Goal: Submit feedback/report problem

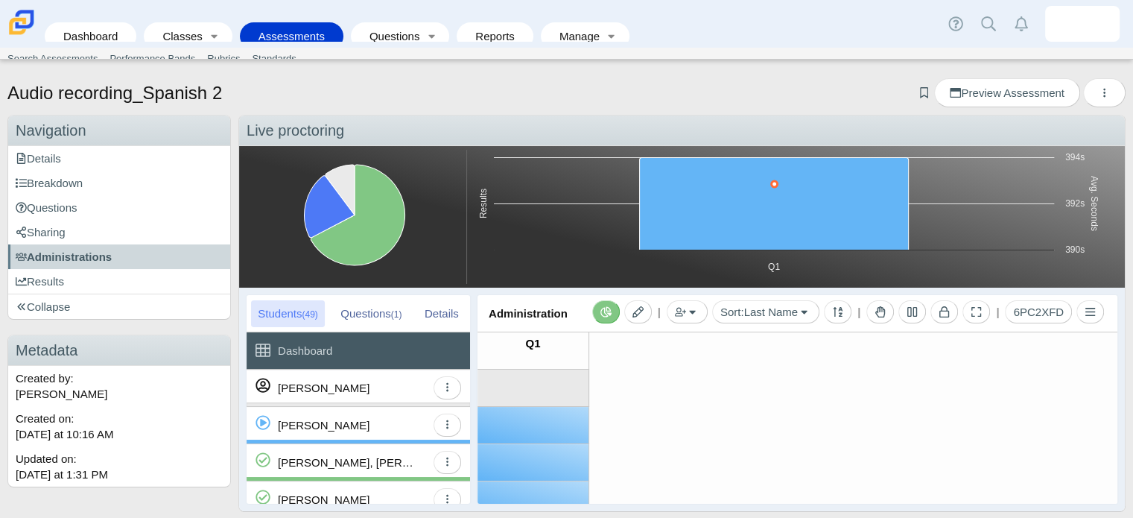
click at [379, 468] on div "[PERSON_NAME], [PERSON_NAME]" at bounding box center [352, 462] width 148 height 36
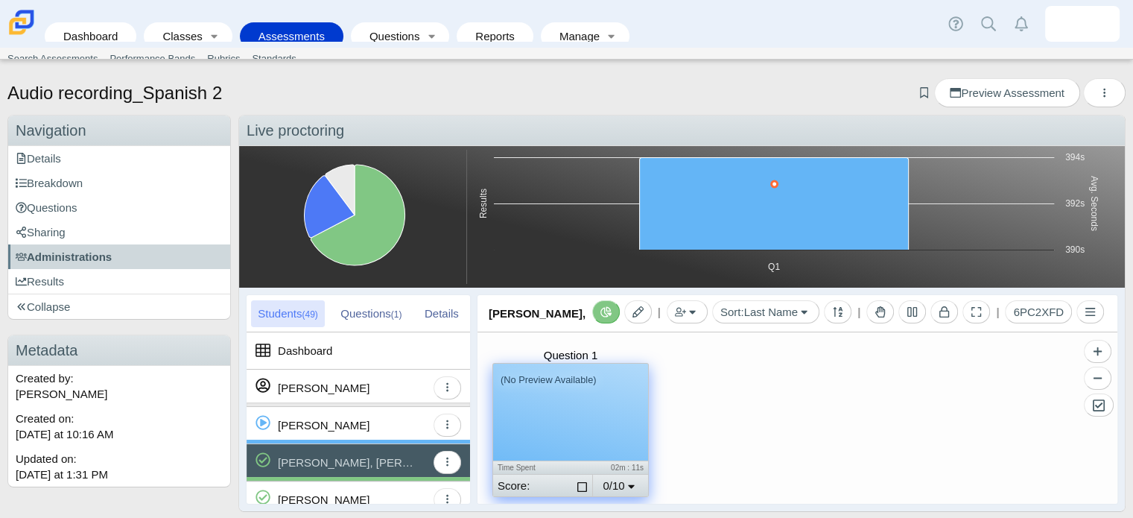
click at [531, 435] on div "(No Preview Available)" at bounding box center [570, 411] width 155 height 97
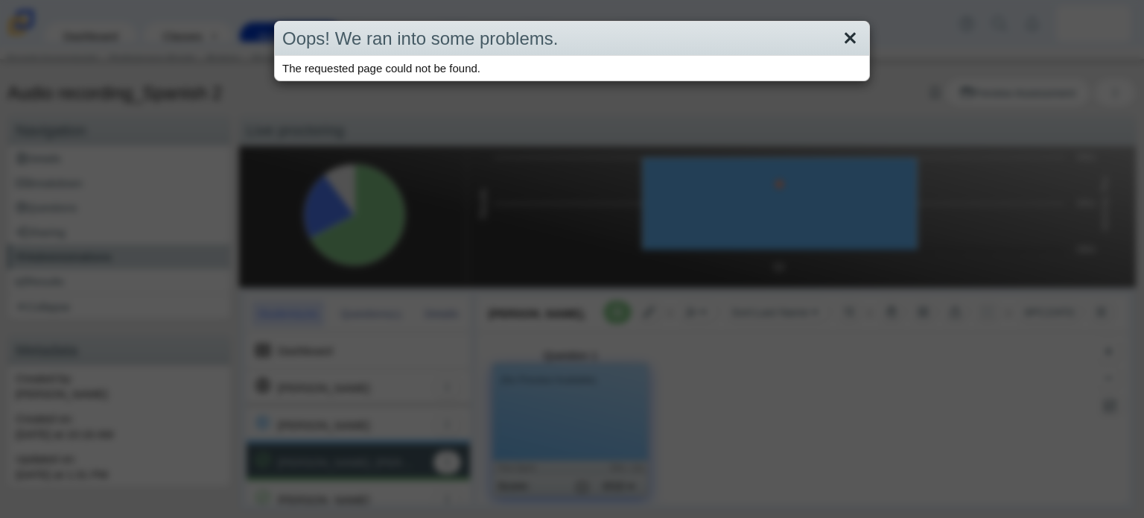
click at [843, 36] on link "Close" at bounding box center [850, 38] width 23 height 25
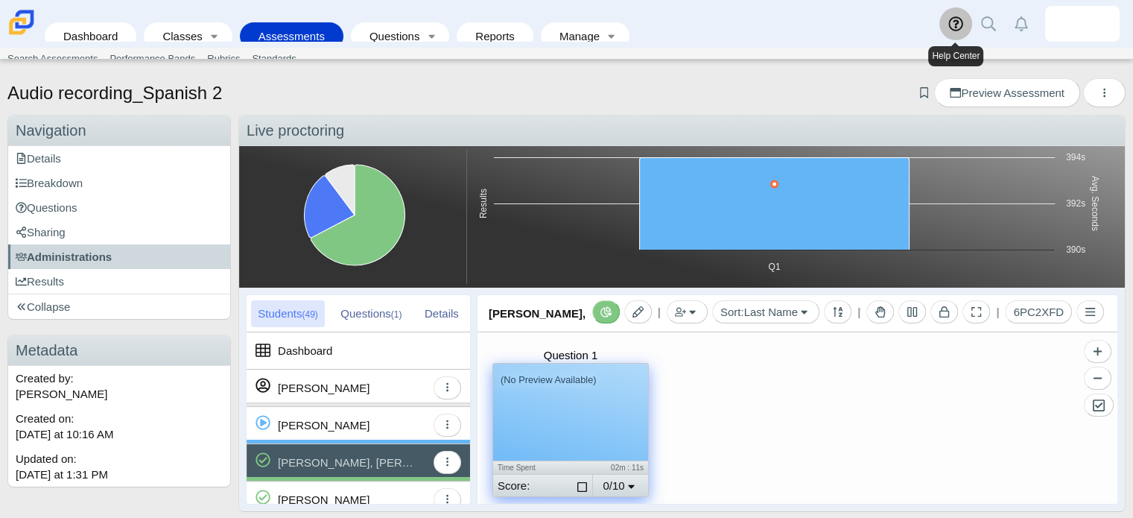
click at [955, 28] on use at bounding box center [955, 23] width 14 height 14
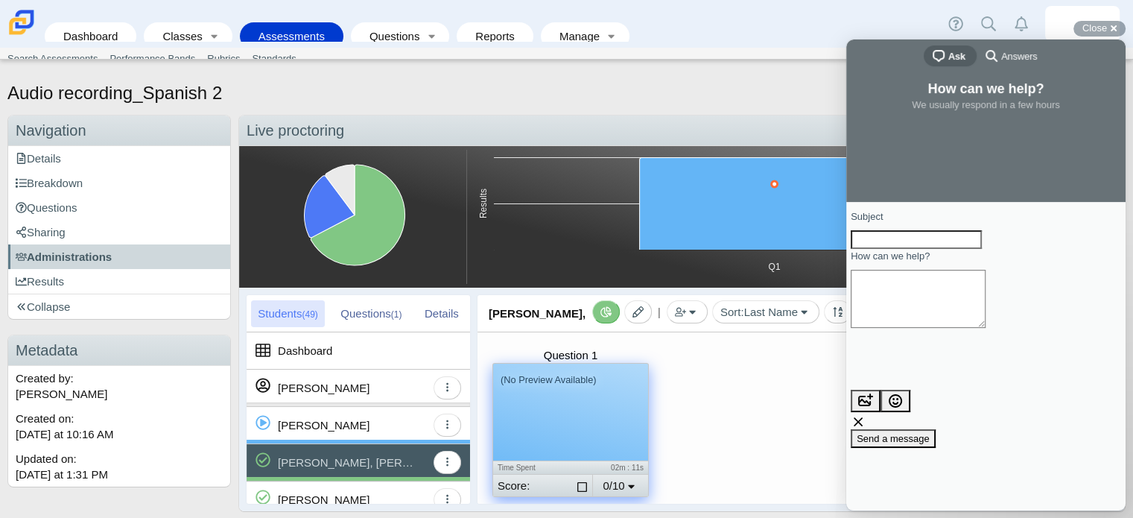
click at [947, 249] on input "Subject" at bounding box center [915, 239] width 131 height 19
type input "Audio inaccessibilty"
click at [917, 309] on textarea "How can we help?" at bounding box center [917, 299] width 135 height 58
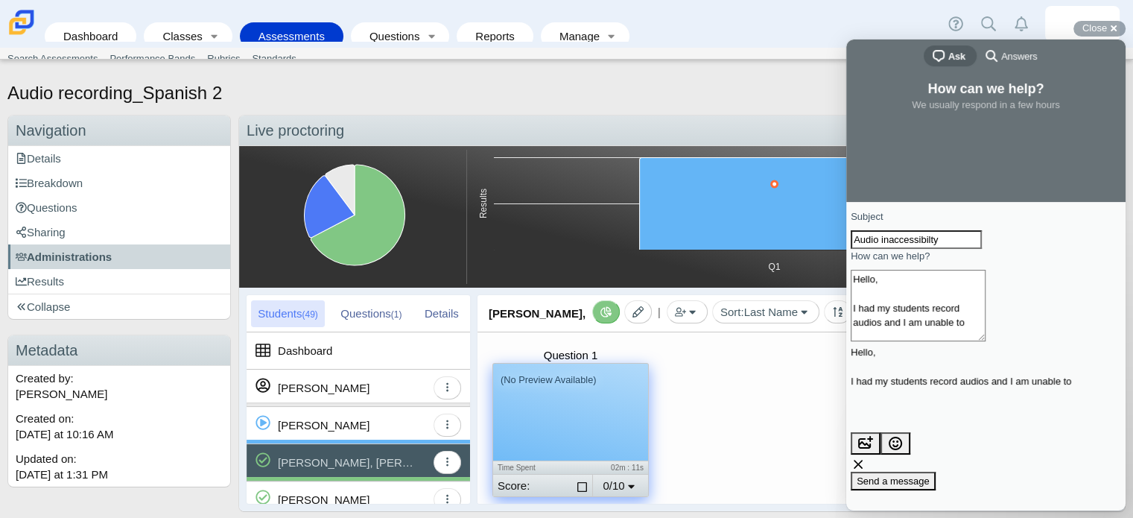
scroll to position [6, 0]
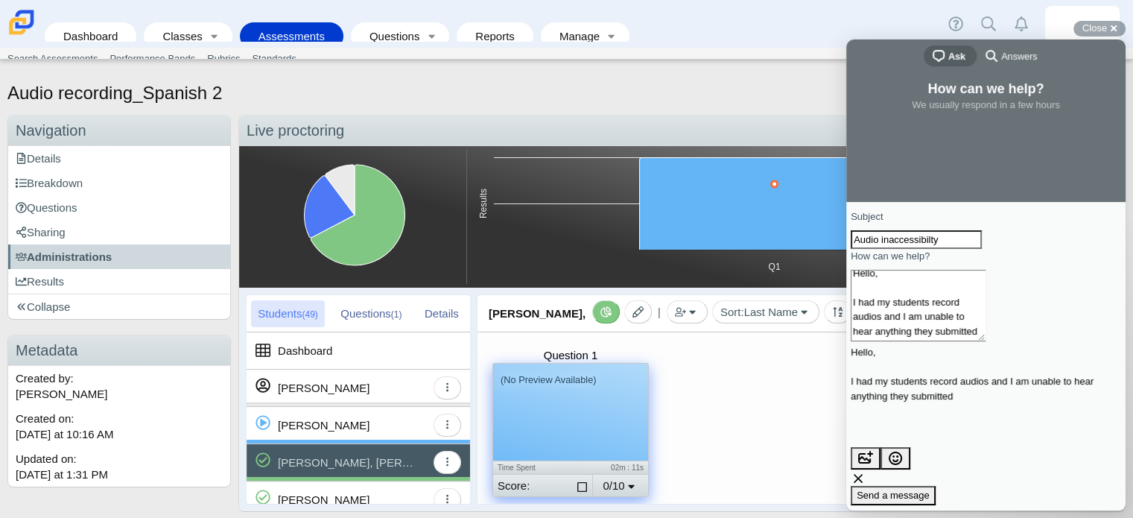
type textarea "Hello, I had my students record audios and I am unable to hear anything they su…"
click at [929, 489] on span "Send a message" at bounding box center [892, 494] width 73 height 11
